Goal: Ask a question: Seek information or help from site administrators or community

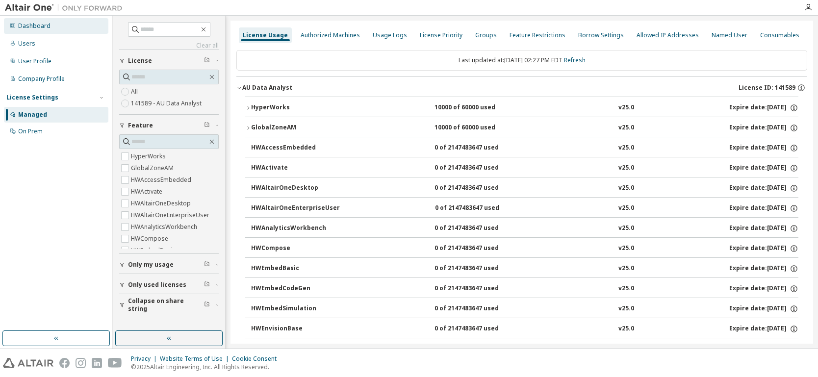
click at [32, 22] on div "Dashboard" at bounding box center [34, 26] width 32 height 8
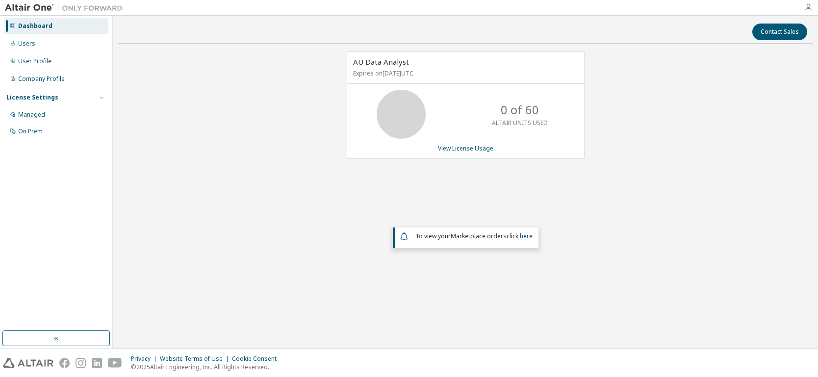
click at [806, 5] on icon "button" at bounding box center [808, 7] width 8 height 8
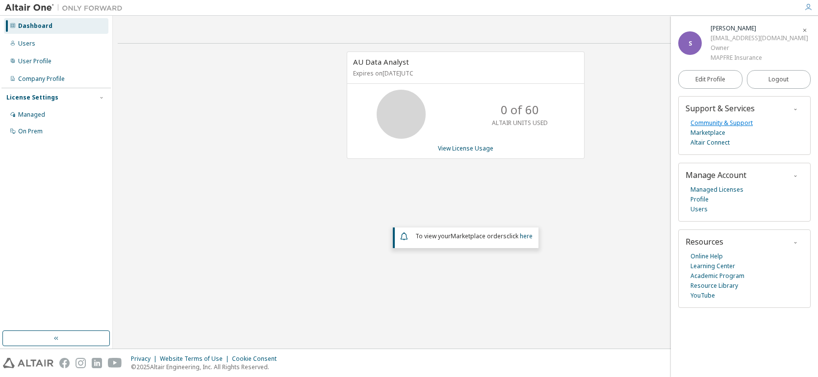
click at [717, 124] on link "Community & Support" at bounding box center [722, 123] width 62 height 10
